Goal: Navigation & Orientation: Find specific page/section

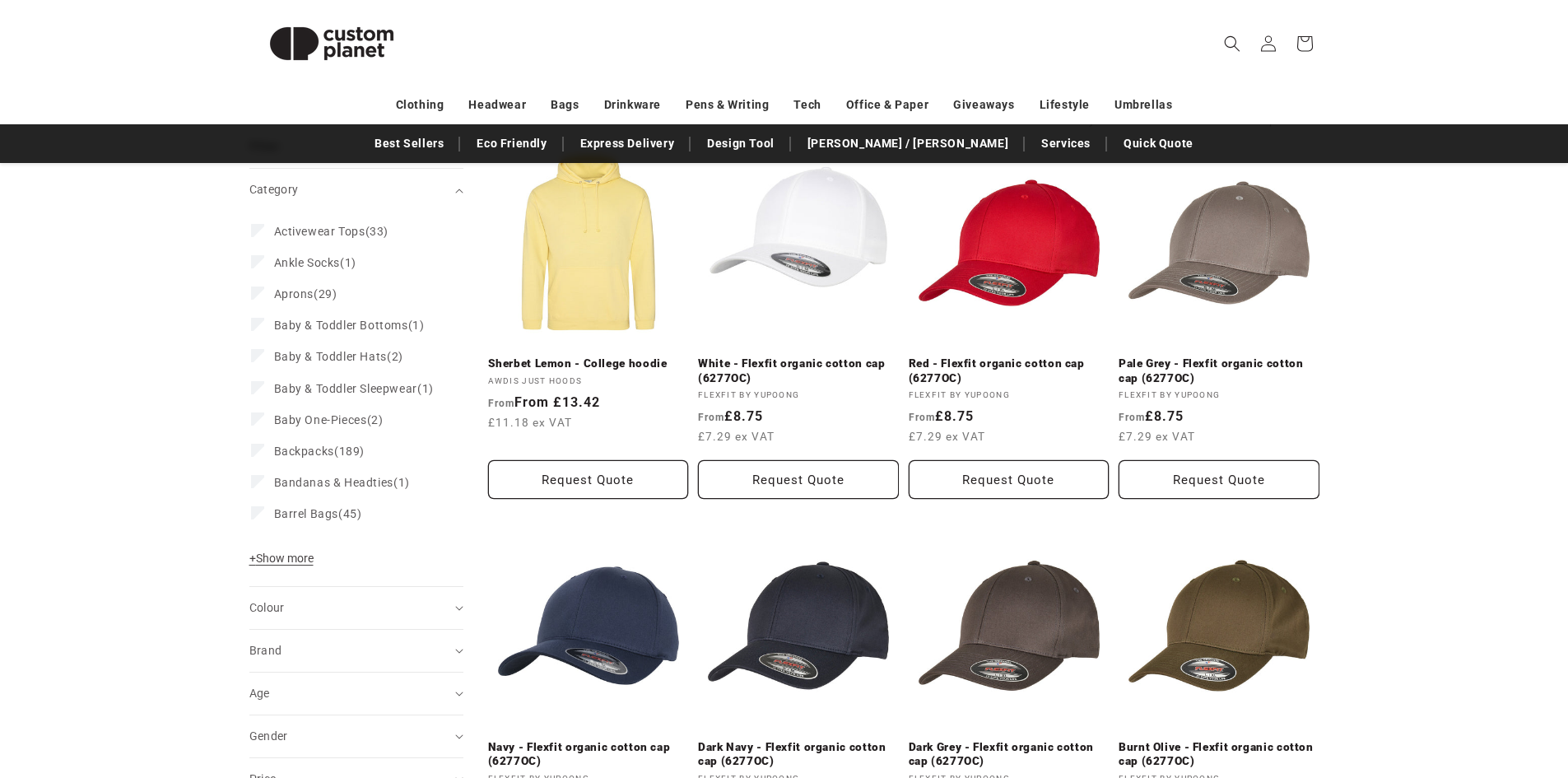
scroll to position [247, 0]
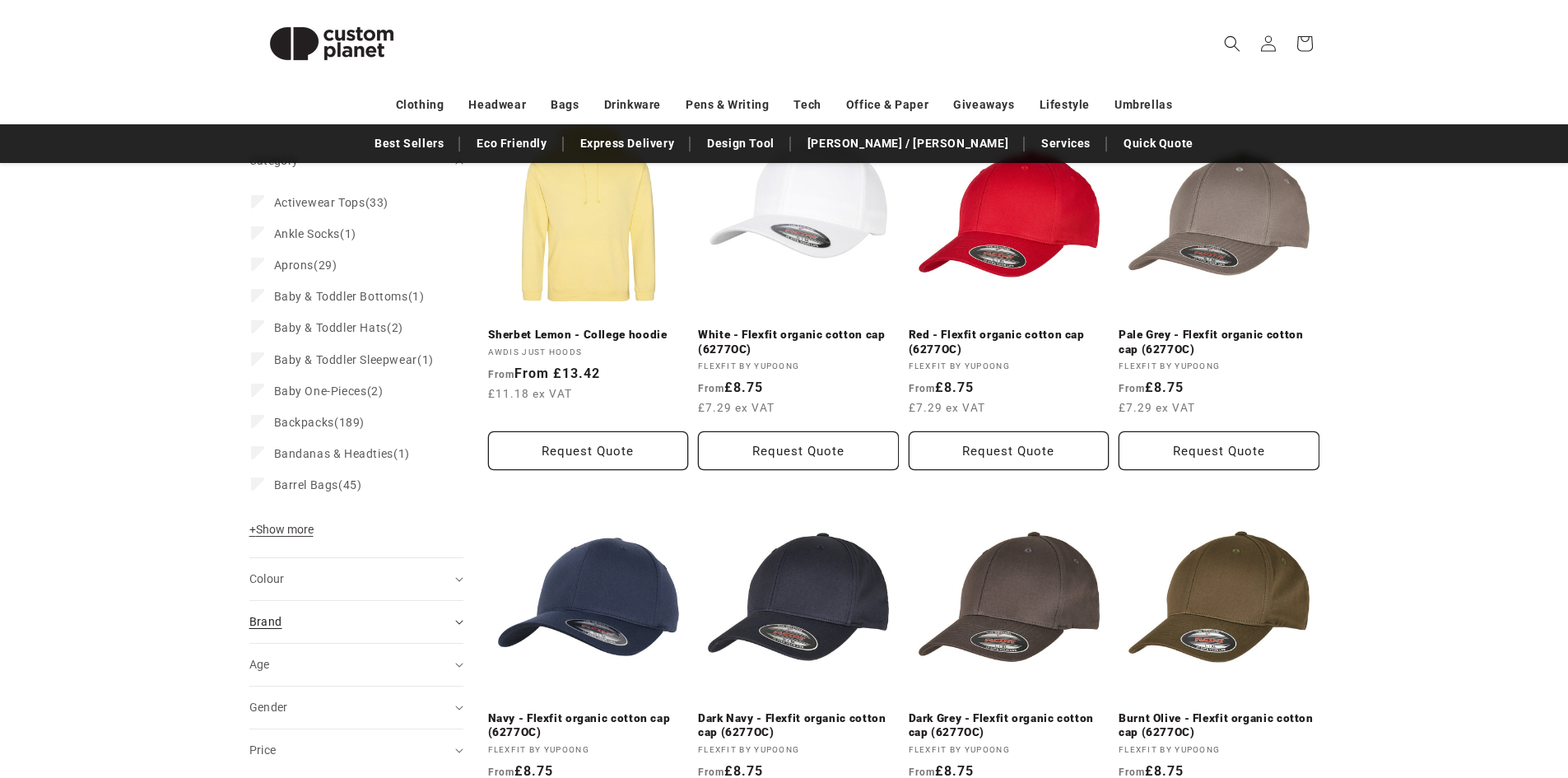
click at [352, 631] on div "Brand (0)" at bounding box center [349, 622] width 200 height 17
click at [351, 631] on div "Brand (0)" at bounding box center [349, 622] width 200 height 17
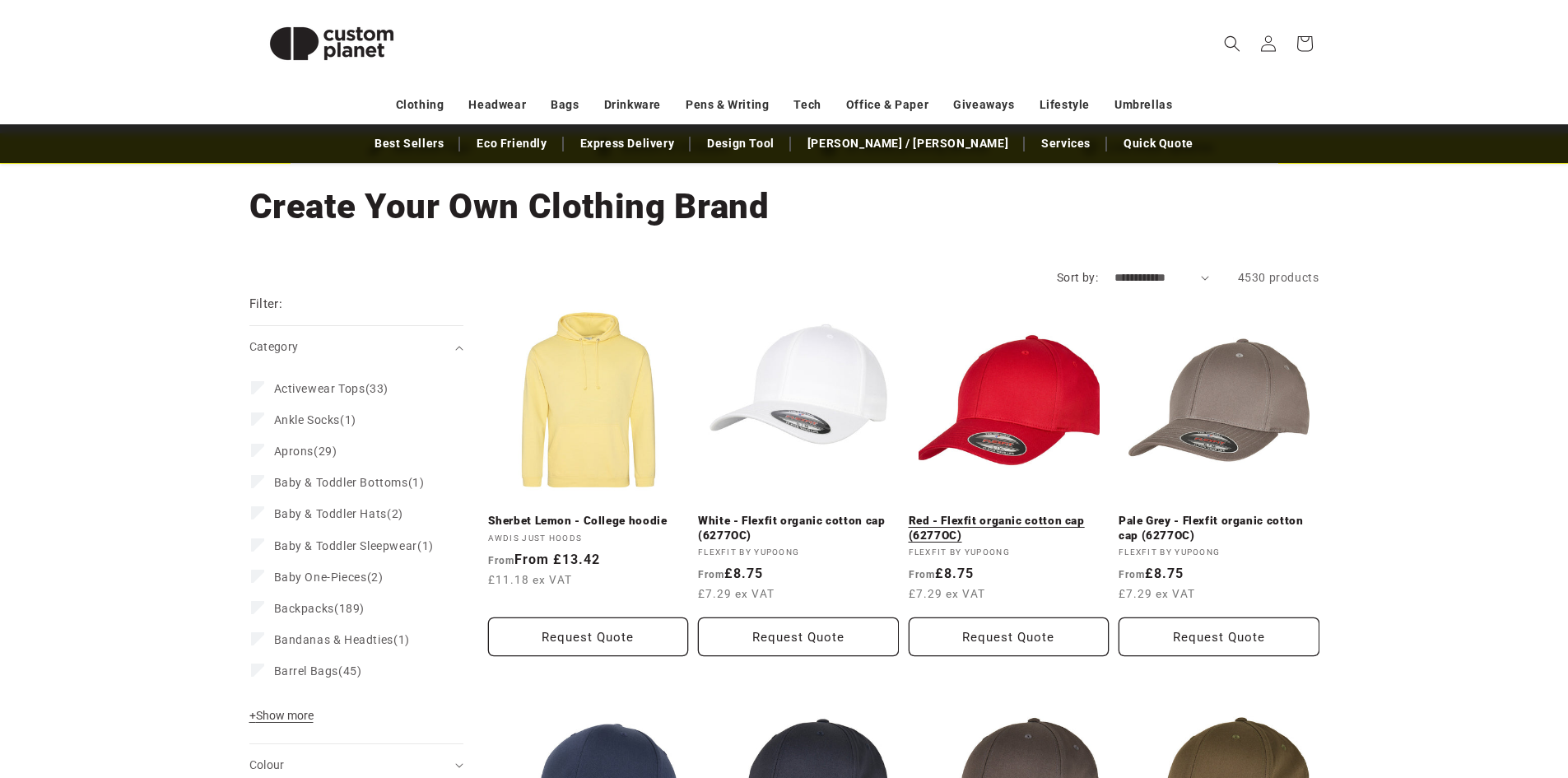
scroll to position [0, 0]
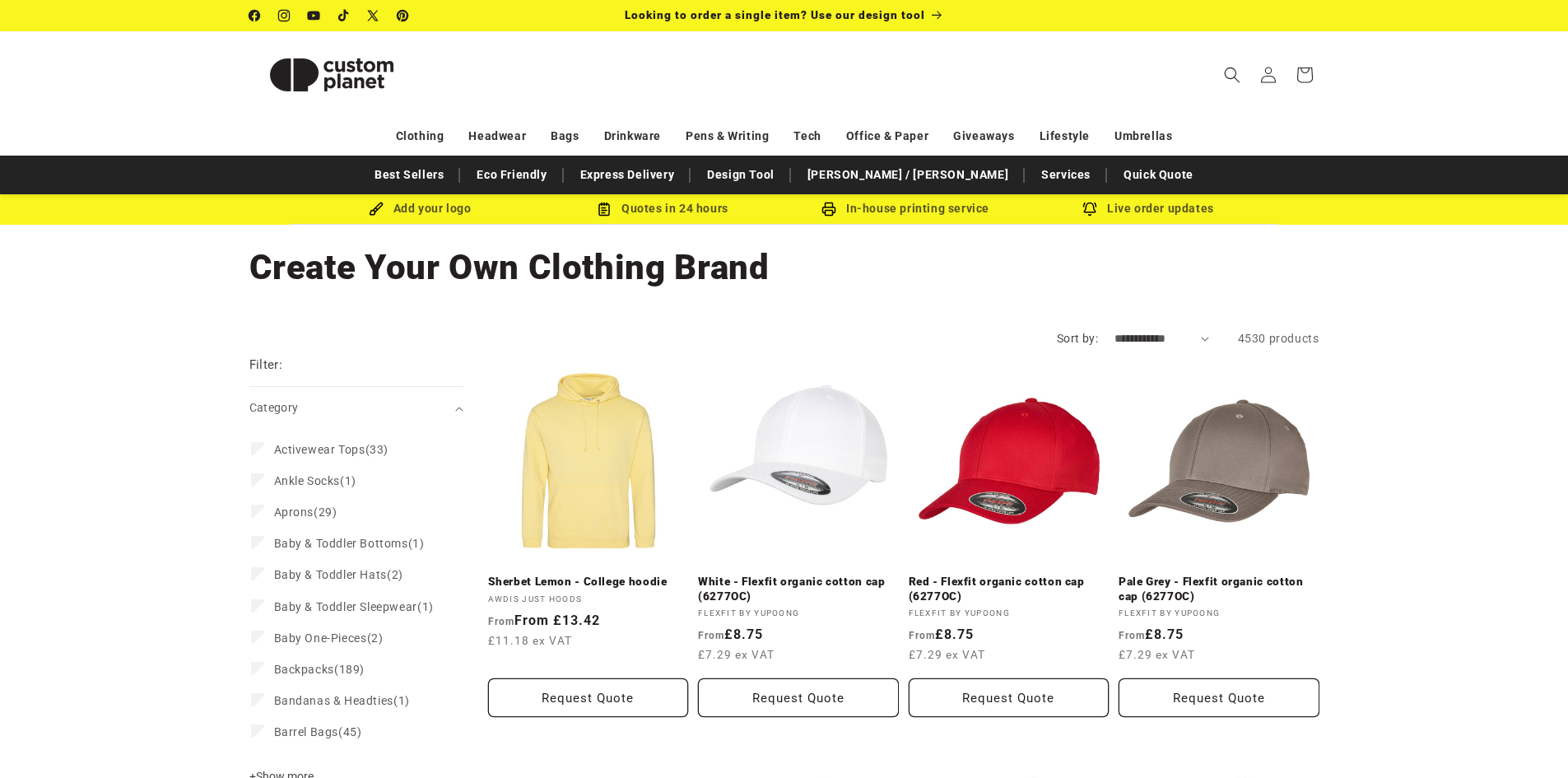
click at [275, 451] on span "Activewear Tops" at bounding box center [320, 449] width 91 height 13
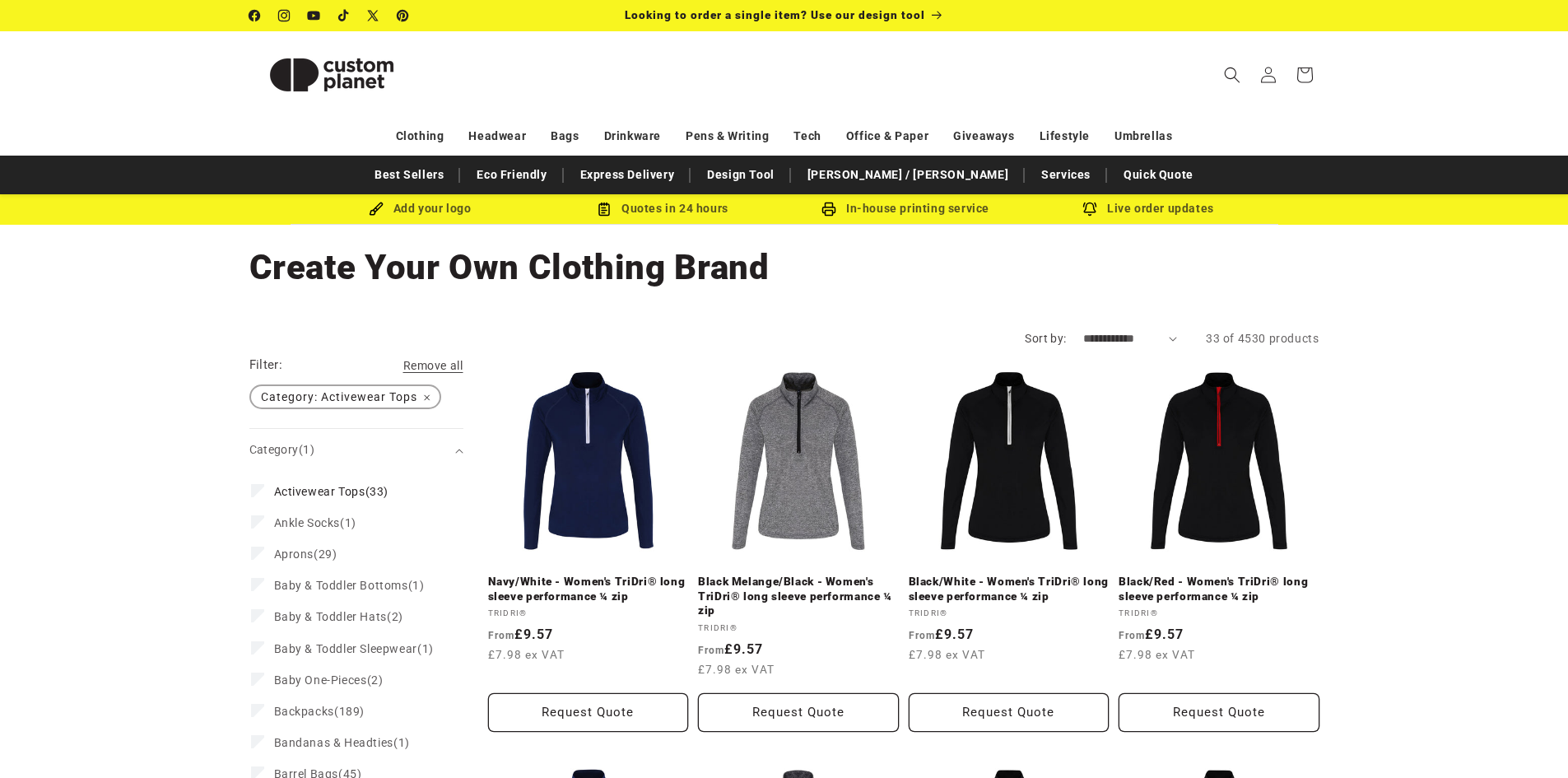
click at [392, 398] on span "Category: Activewear Tops Remove filter" at bounding box center [345, 397] width 188 height 22
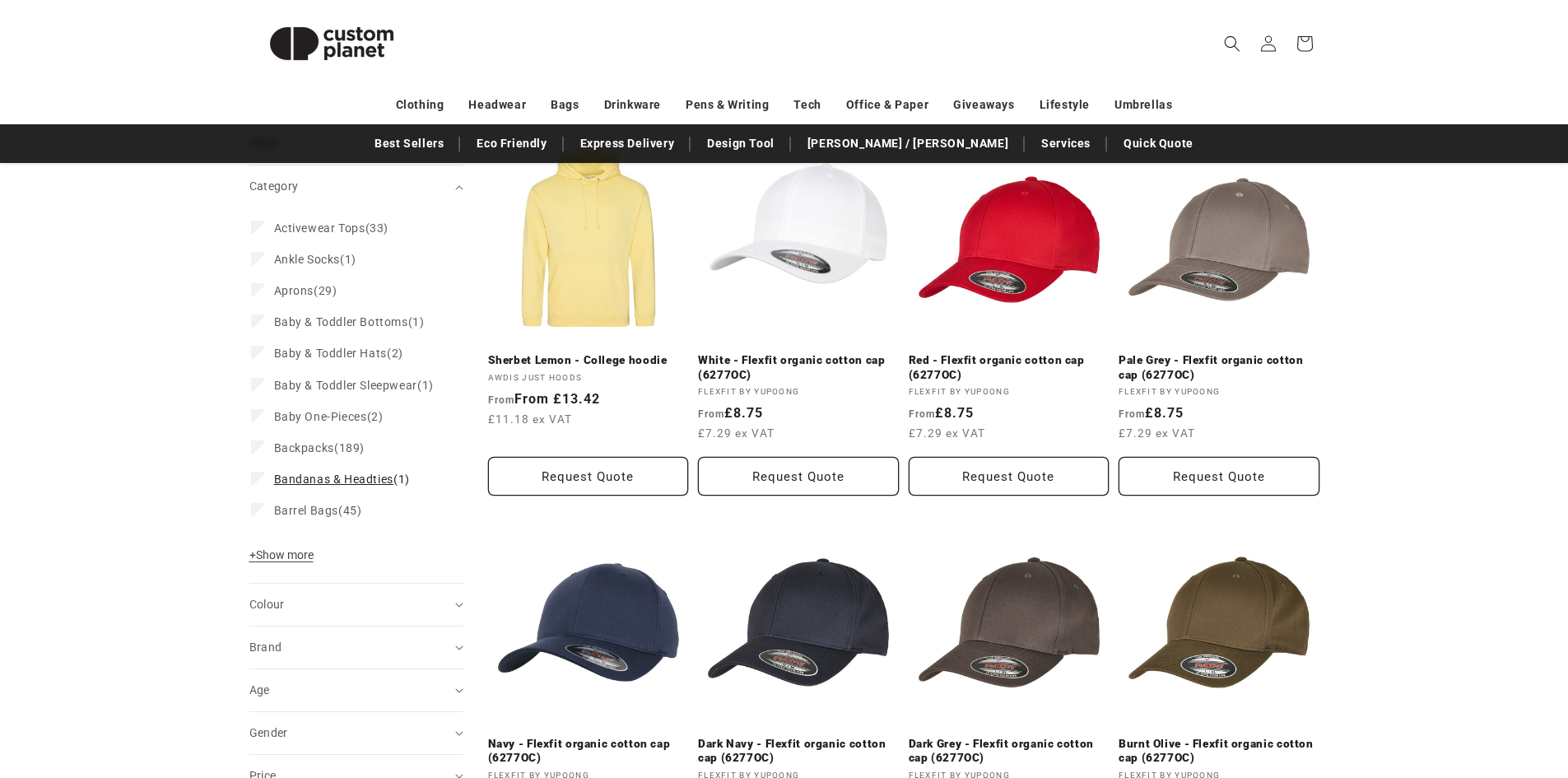
scroll to position [247, 0]
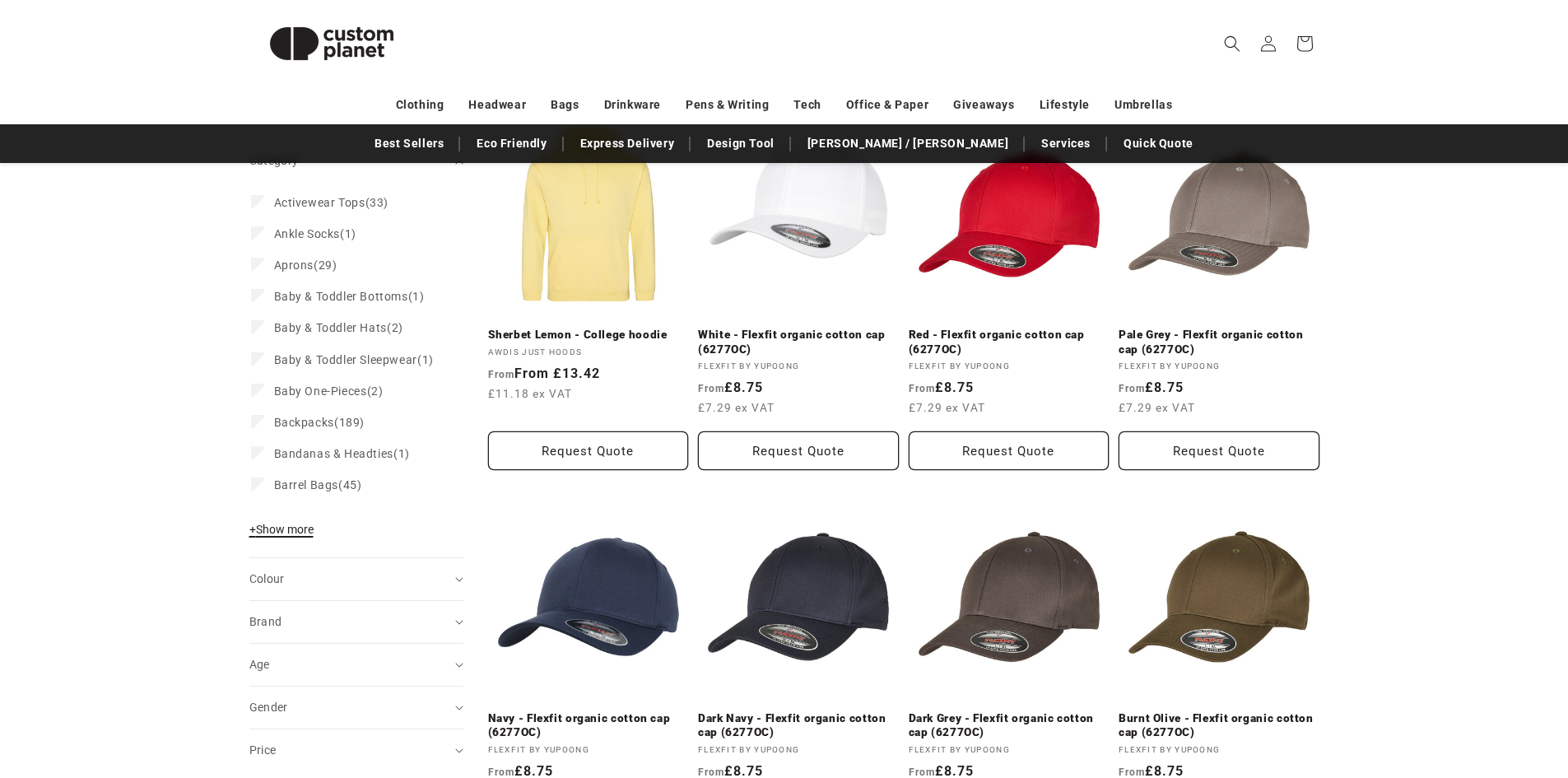
click at [298, 536] on span "+ Show more" at bounding box center [281, 528] width 65 height 13
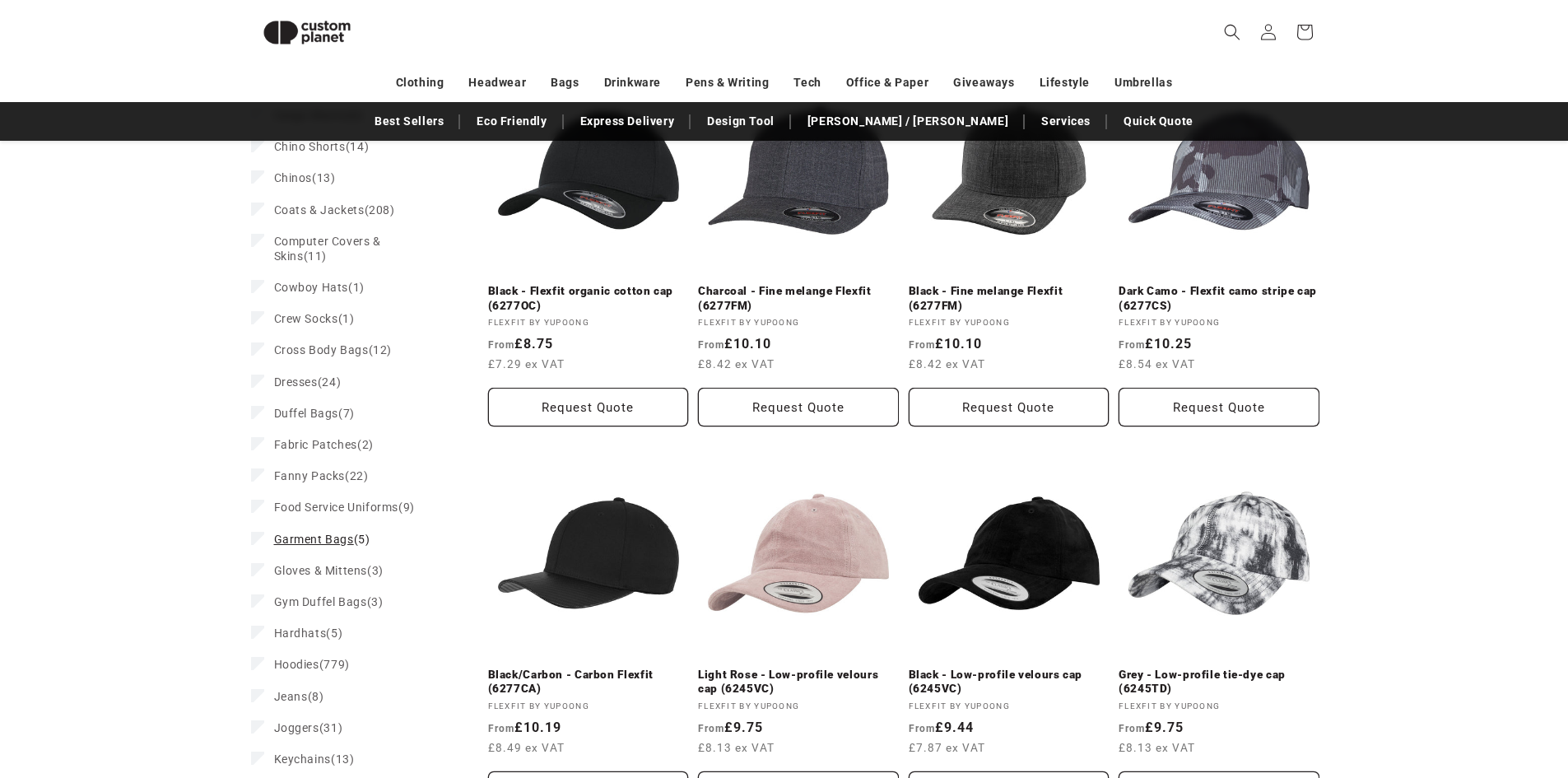
scroll to position [1130, 0]
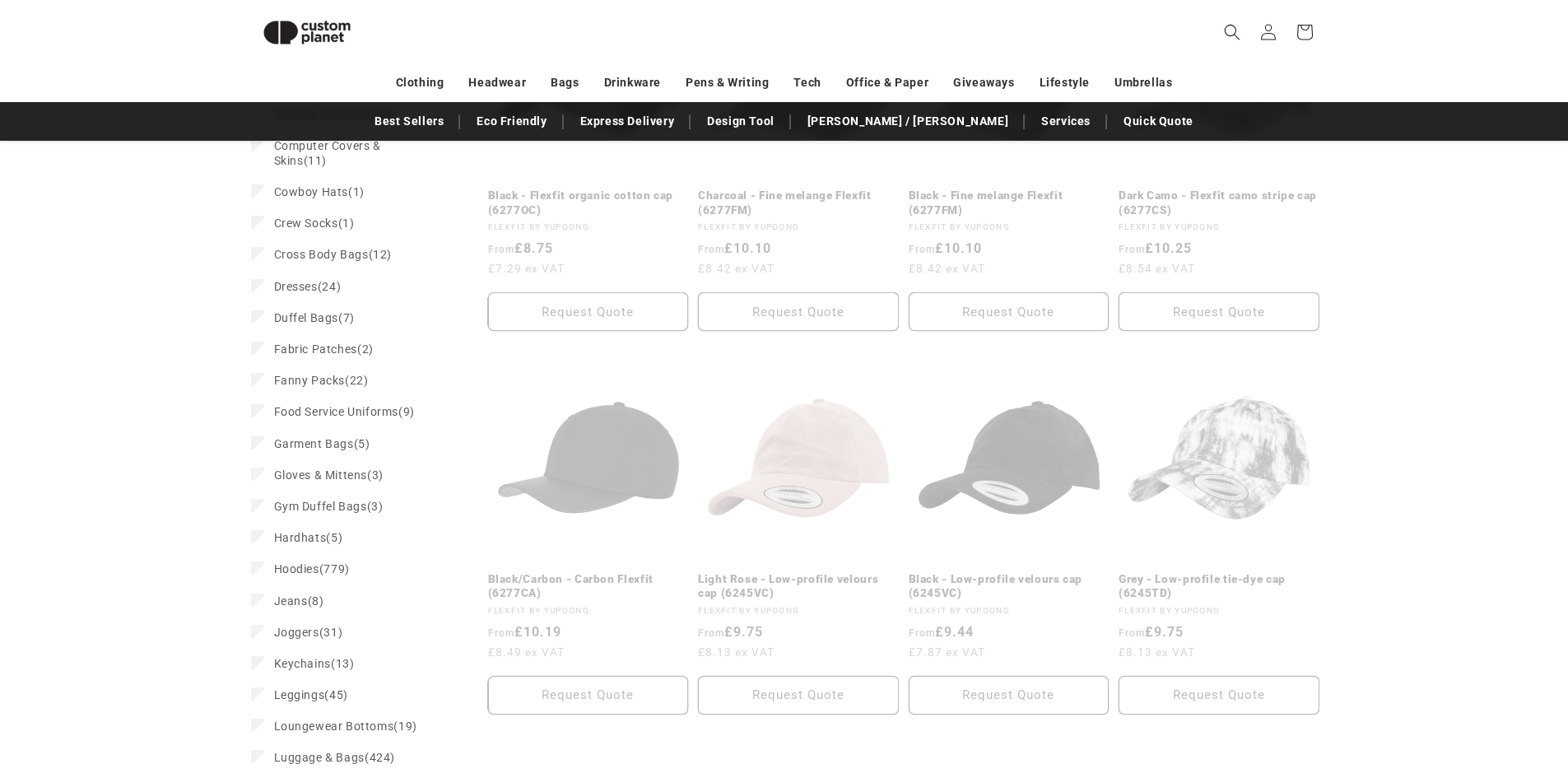
scroll to position [39, 0]
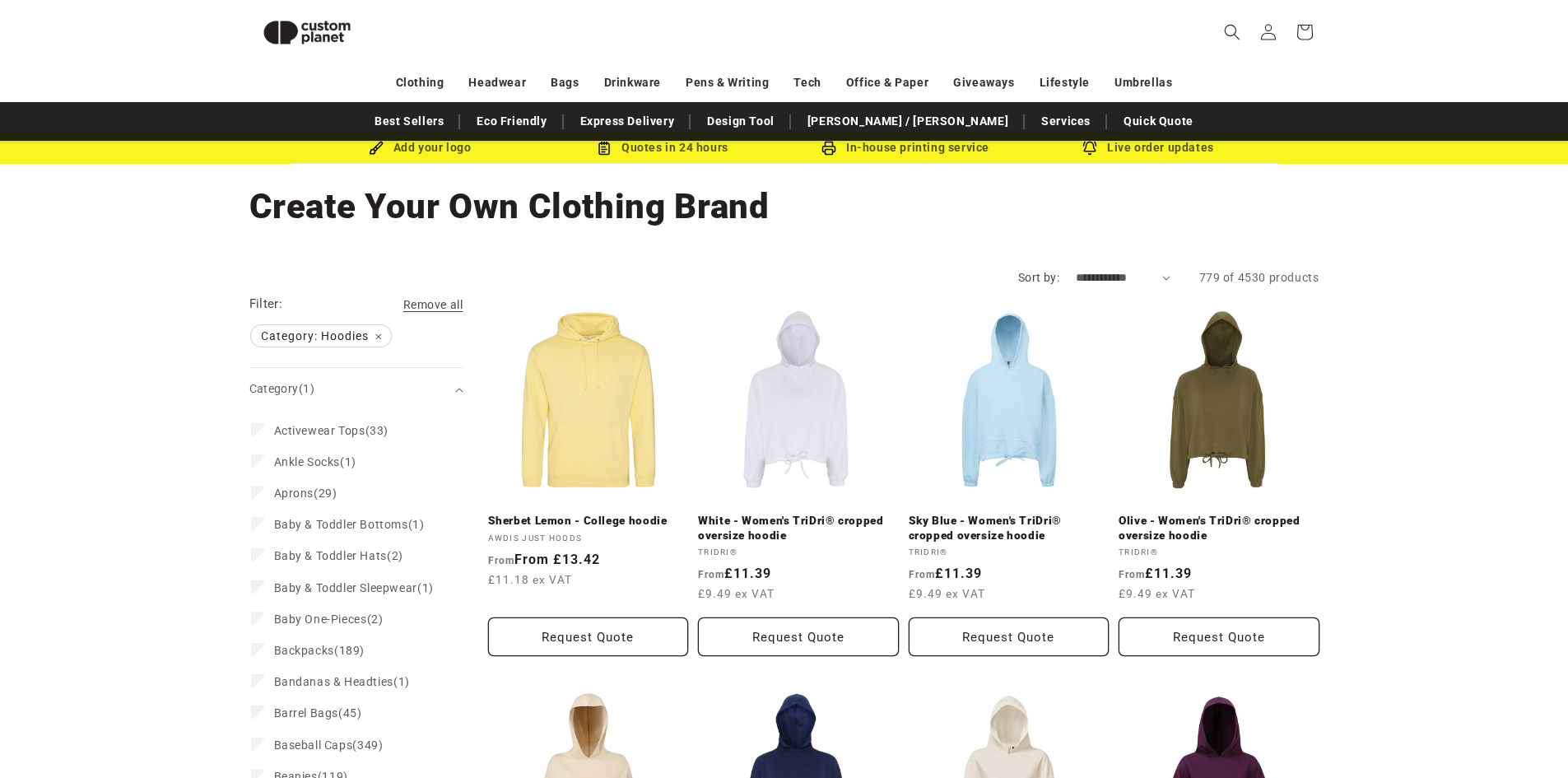
click at [1115, 284] on select "**********" at bounding box center [1123, 278] width 95 height 17
click at [1112, 276] on select "**********" at bounding box center [1123, 278] width 95 height 17
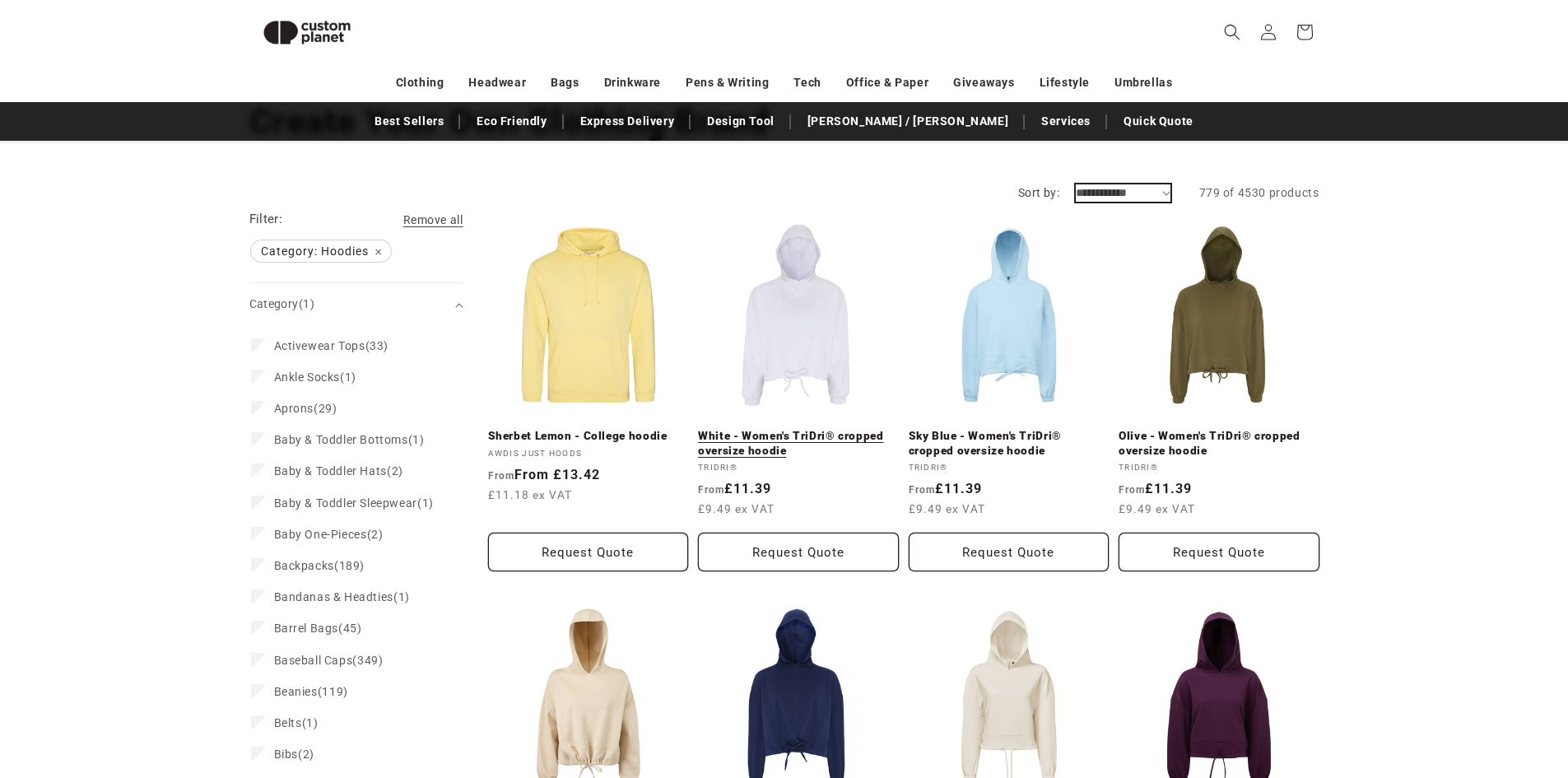
scroll to position [0, 0]
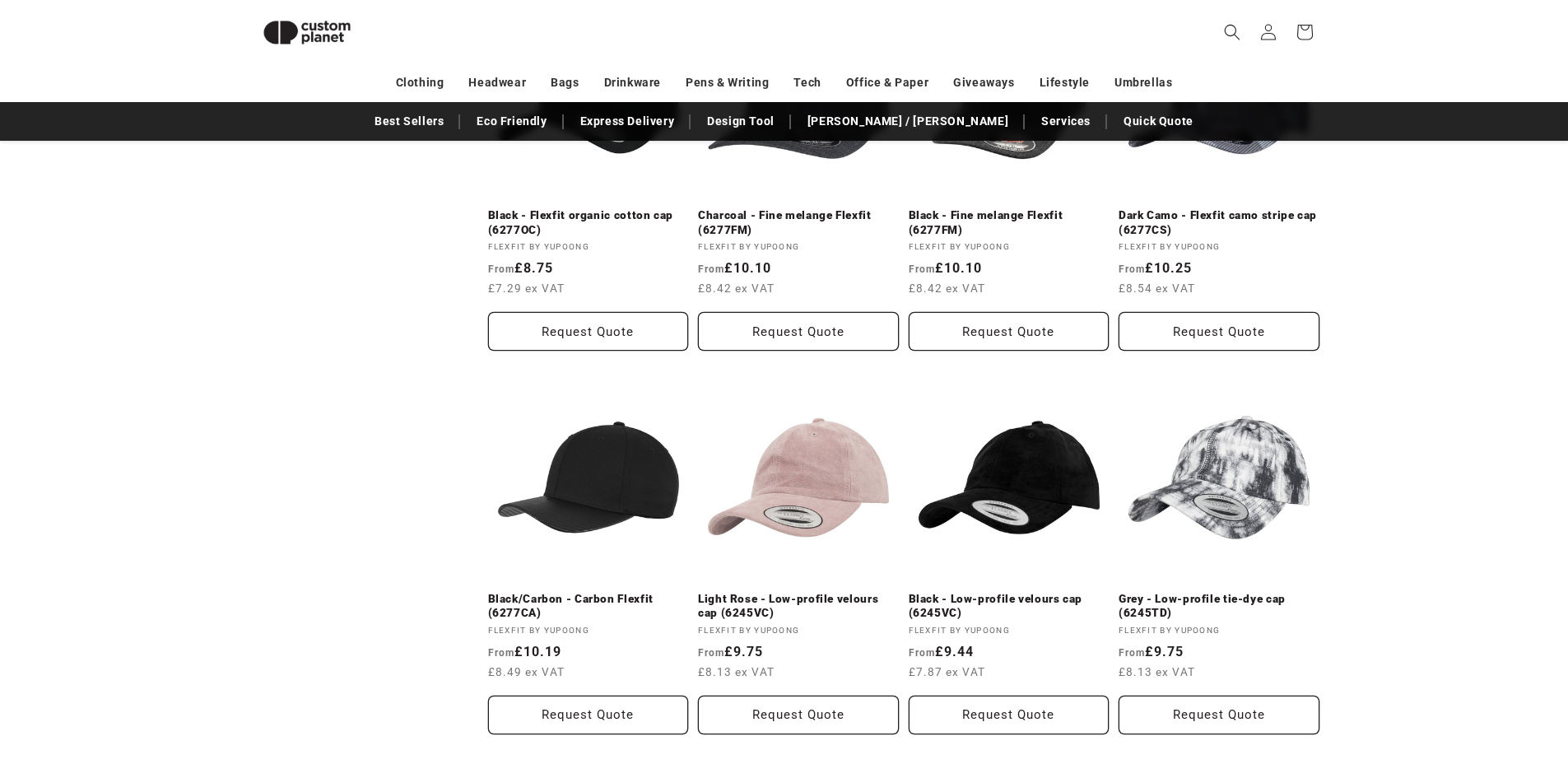
scroll to position [1108, 0]
